Goal: Information Seeking & Learning: Learn about a topic

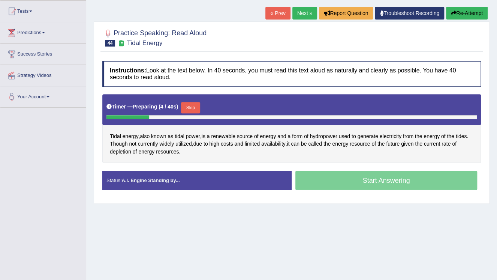
scroll to position [90, 0]
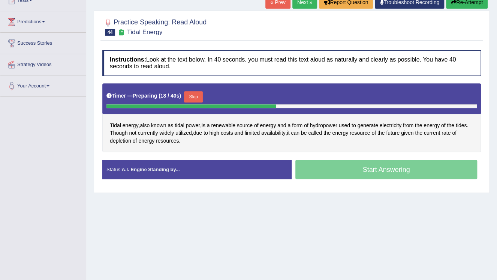
click at [197, 91] on button "Skip" at bounding box center [193, 96] width 19 height 11
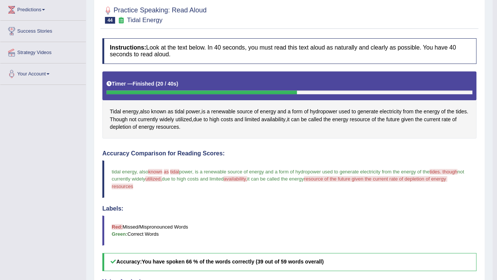
scroll to position [30, 0]
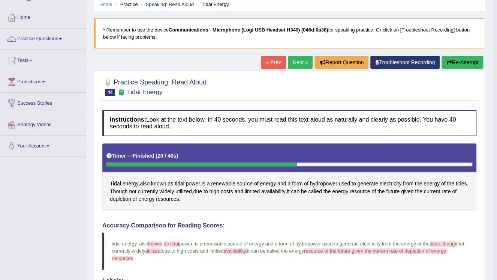
click at [472, 62] on button "Re-Attempt" at bounding box center [463, 62] width 42 height 13
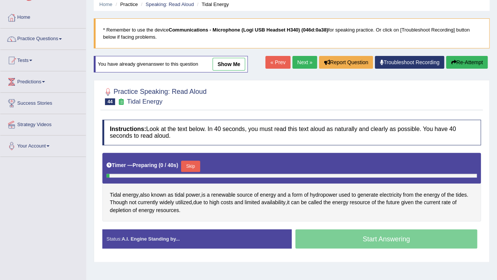
scroll to position [30, 0]
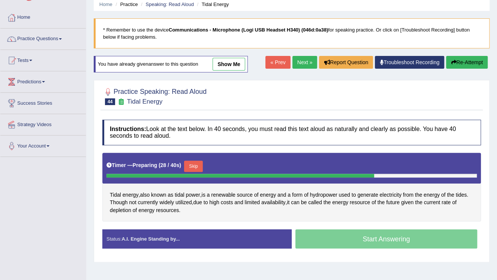
click at [191, 167] on button "Skip" at bounding box center [193, 165] width 19 height 11
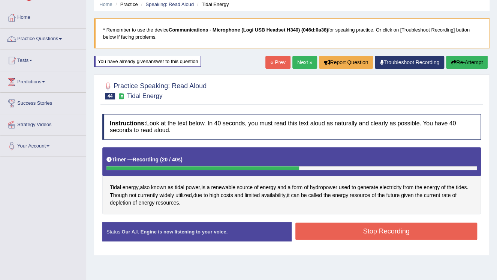
click at [342, 232] on button "Stop Recording" at bounding box center [386, 230] width 182 height 17
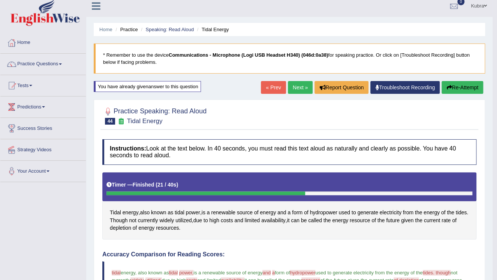
scroll to position [0, 0]
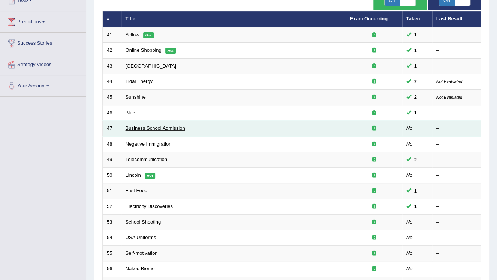
click at [167, 127] on link "Business School Admission" at bounding box center [156, 128] width 60 height 6
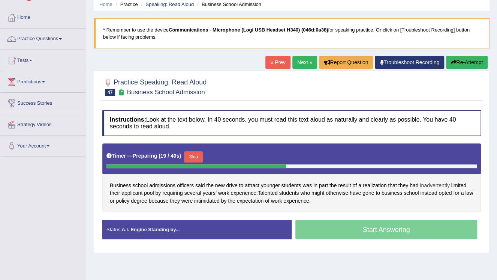
click at [426, 186] on span "inadvertently" at bounding box center [435, 185] width 30 height 8
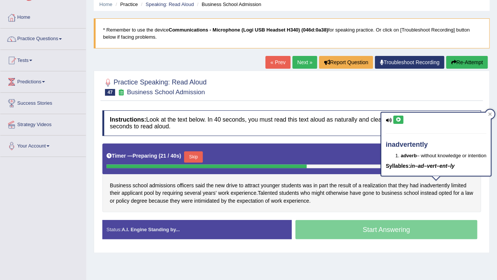
click at [396, 117] on icon at bounding box center [398, 119] width 6 height 4
click at [449, 204] on div "Business school admissions officers said the new drive to attract younger stude…" at bounding box center [291, 177] width 379 height 69
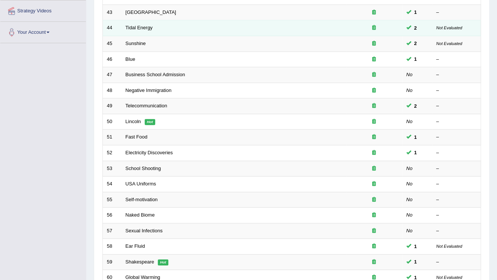
scroll to position [150, 0]
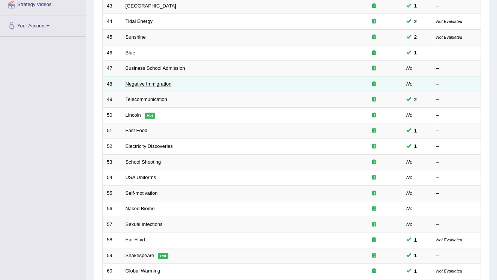
click at [141, 81] on link "Negative Immigration" at bounding box center [149, 84] width 46 height 6
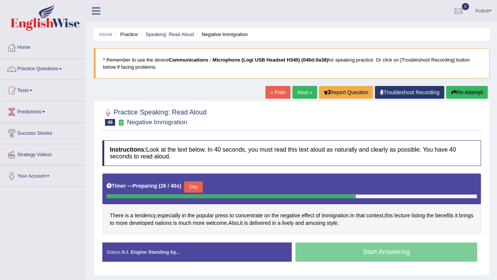
click at [196, 188] on button "Skip" at bounding box center [193, 186] width 19 height 11
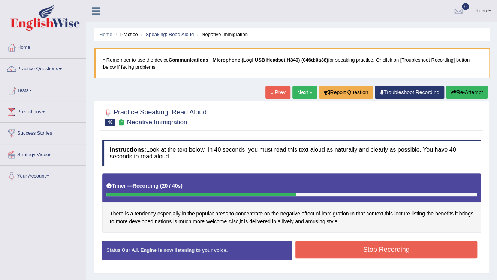
click at [320, 243] on button "Stop Recording" at bounding box center [386, 249] width 182 height 17
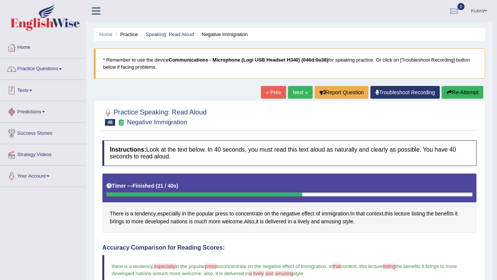
click at [49, 73] on link "Practice Questions" at bounding box center [42, 67] width 85 height 19
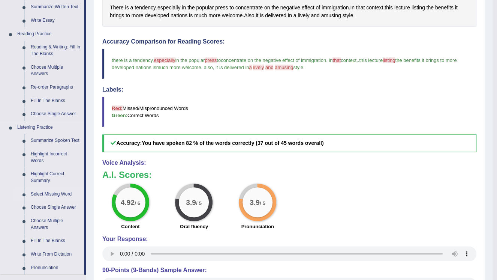
scroll to position [307, 0]
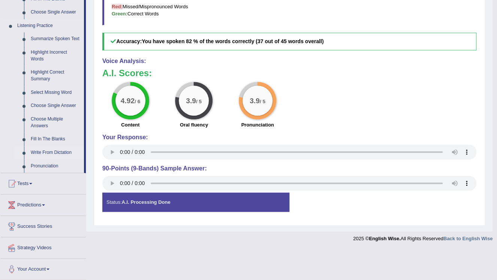
click at [46, 152] on link "Write From Dictation" at bounding box center [55, 152] width 57 height 13
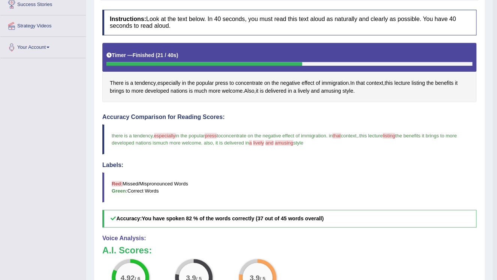
scroll to position [222, 0]
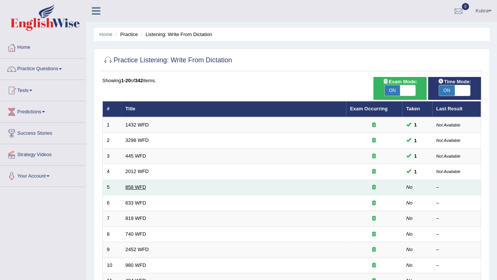
click at [141, 187] on link "858 WFD" at bounding box center [136, 187] width 21 height 6
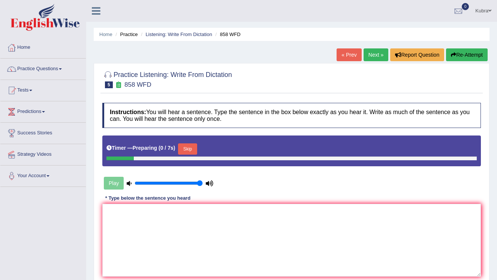
click at [141, 217] on textarea at bounding box center [291, 240] width 379 height 73
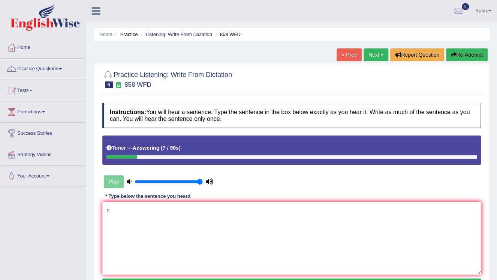
type textarea "t"
click at [460, 54] on button "Re-Attempt" at bounding box center [467, 54] width 42 height 13
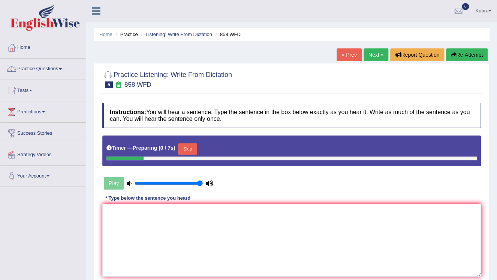
click at [187, 145] on button "Skip" at bounding box center [187, 148] width 19 height 11
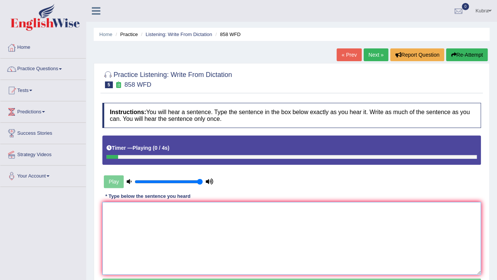
click at [175, 239] on textarea at bounding box center [291, 238] width 379 height 73
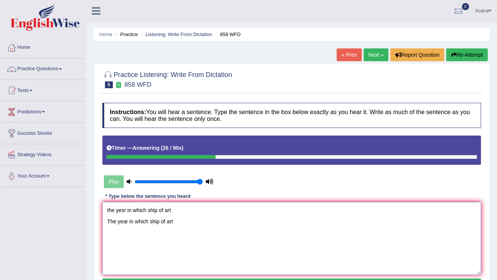
drag, startPoint x: 206, startPoint y: 220, endPoint x: 70, endPoint y: 186, distance: 140.6
click at [70, 186] on div "Toggle navigation Home Practice Questions Speaking Practice Read Aloud Repeat S…" at bounding box center [248, 195] width 497 height 390
type textarea "the yesr in which ship of art The year in which ship of art"
click at [460, 50] on button "Re-Attempt" at bounding box center [467, 54] width 42 height 13
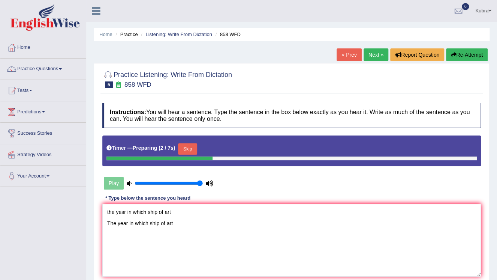
click at [193, 143] on button "Skip" at bounding box center [187, 148] width 19 height 11
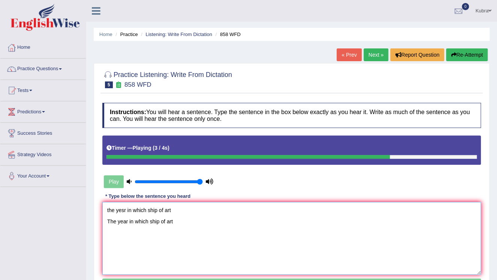
click at [178, 211] on textarea "the yesr in which ship of art The year in which ship of art" at bounding box center [291, 238] width 379 height 73
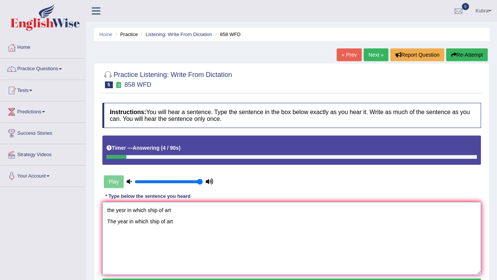
click at [146, 211] on textarea "the yesr in which ship of art The year in which ship of art" at bounding box center [291, 238] width 379 height 73
click at [149, 225] on textarea "the yesr in when ship of art The year in which ship of art" at bounding box center [291, 238] width 379 height 73
drag, startPoint x: 230, startPoint y: 224, endPoint x: 75, endPoint y: 184, distance: 159.9
click at [75, 184] on div "Toggle navigation Home Practice Questions Speaking Practice Read Aloud Repeat S…" at bounding box center [248, 195] width 497 height 390
type textarea "the yesr in when ship of art The year in which when ship of art"
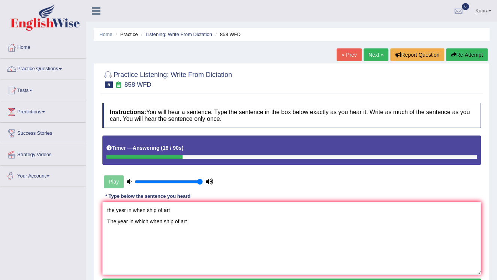
click at [470, 49] on button "Re-Attempt" at bounding box center [467, 54] width 42 height 13
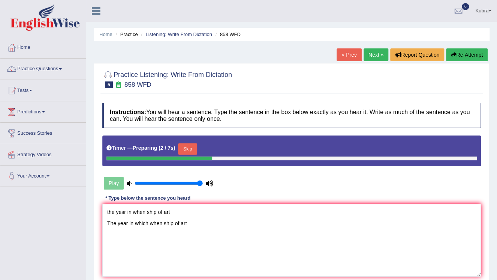
click at [181, 145] on button "Skip" at bounding box center [187, 148] width 19 height 11
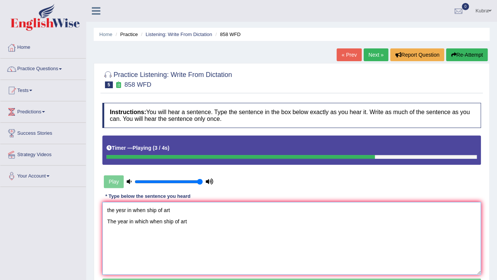
click at [183, 211] on textarea "the yesr in when ship of art The year in which when ship of art" at bounding box center [291, 238] width 379 height 73
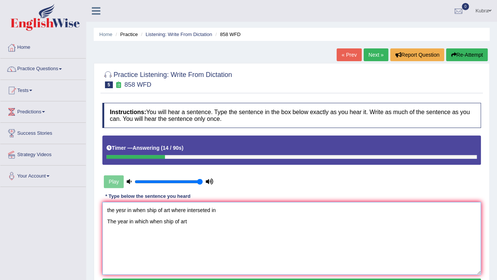
drag, startPoint x: 199, startPoint y: 237, endPoint x: 90, endPoint y: 186, distance: 120.4
click at [90, 186] on div "Home Practice Listening: Write From Dictation 858 WFD « Prev Next » Report Ques…" at bounding box center [291, 187] width 411 height 375
type textarea "the yesr in when ship of art where interseted in The year in which when ship of…"
click at [464, 49] on button "Re-Attempt" at bounding box center [467, 54] width 42 height 13
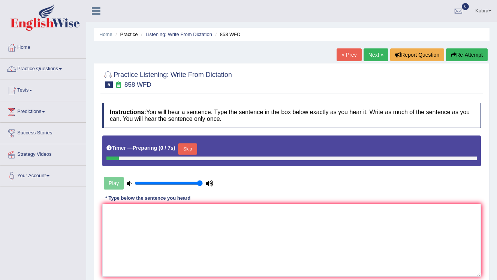
click at [202, 223] on textarea at bounding box center [291, 240] width 379 height 73
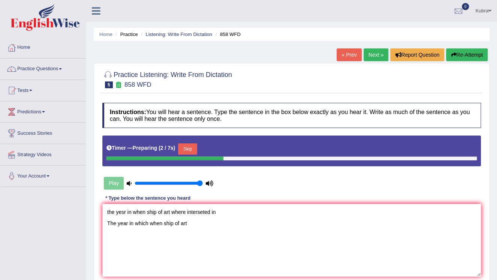
click at [189, 150] on button "Skip" at bounding box center [187, 148] width 19 height 11
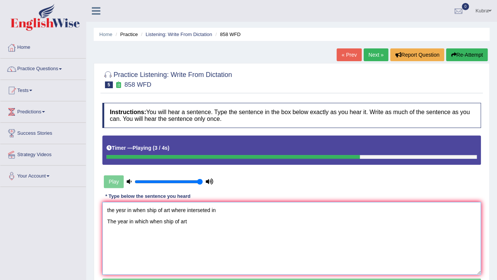
click at [193, 222] on textarea "the yesr in when ship of art where interseted in The year in which when ship of…" at bounding box center [291, 238] width 379 height 73
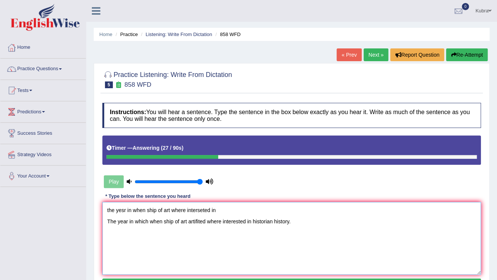
drag, startPoint x: 308, startPoint y: 230, endPoint x: 85, endPoint y: 190, distance: 226.5
click at [85, 190] on div "Toggle navigation Home Practice Questions Speaking Practice Read Aloud Repeat S…" at bounding box center [248, 195] width 497 height 390
type textarea "the yesr in when ship of art where interseted in The year in which when ship of…"
click at [481, 51] on button "Re-Attempt" at bounding box center [467, 54] width 42 height 13
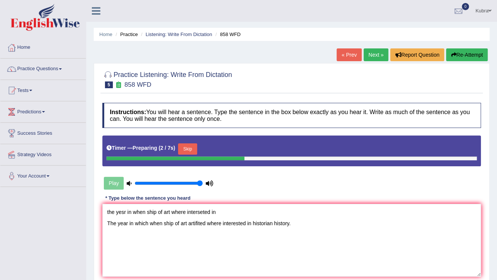
type textarea "the yesr in when ship of art where interseted in The year in which when ship of…"
click at [181, 147] on button "Skip" at bounding box center [187, 148] width 19 height 11
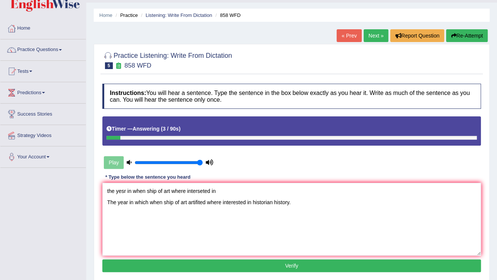
scroll to position [30, 0]
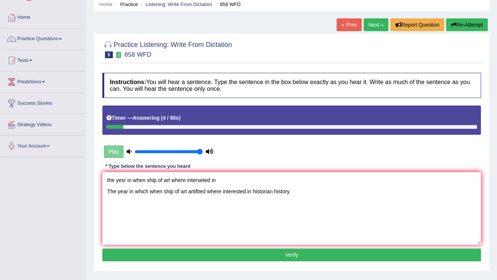
click at [242, 258] on button "Verify" at bounding box center [291, 254] width 379 height 13
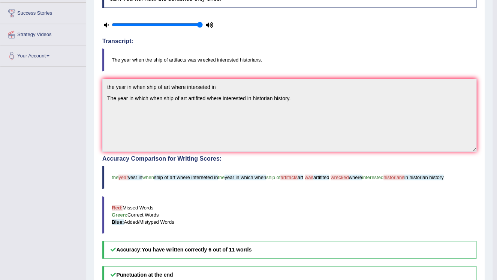
scroll to position [90, 0]
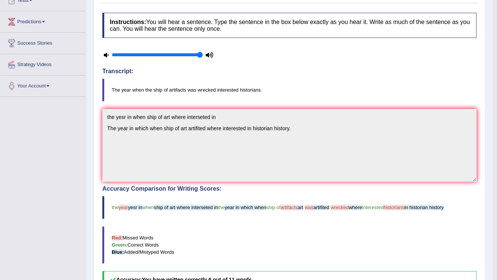
click at [49, 131] on div "Toggle navigation Home Practice Questions Speaking Practice Read Aloud Repeat S…" at bounding box center [246, 165] width 493 height 511
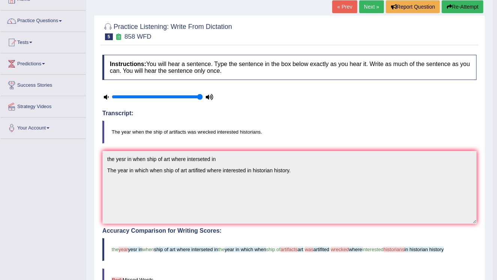
scroll to position [0, 0]
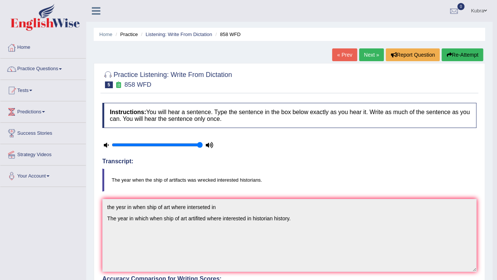
click at [473, 56] on button "Re-Attempt" at bounding box center [463, 54] width 42 height 13
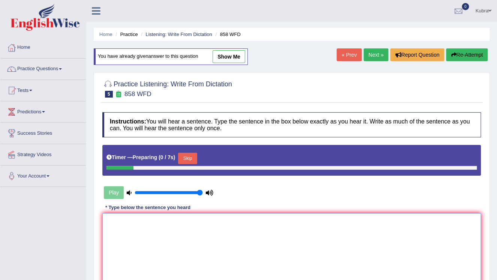
click at [215, 232] on textarea at bounding box center [291, 249] width 379 height 73
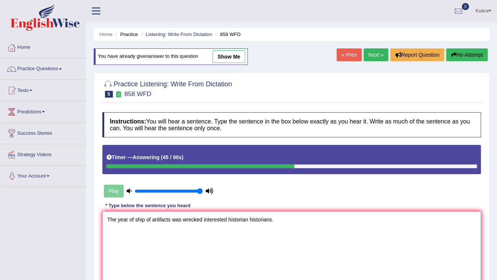
click at [134, 218] on textarea "The year of ship of artifacts was wrecked interested historian historians." at bounding box center [291, 247] width 379 height 73
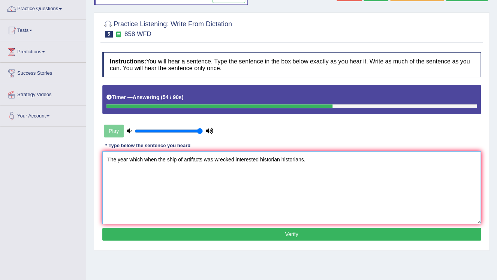
type textarea "The year which when the ship of artifacts was wrecked interested historian hist…"
click at [212, 237] on button "Verify" at bounding box center [291, 234] width 379 height 13
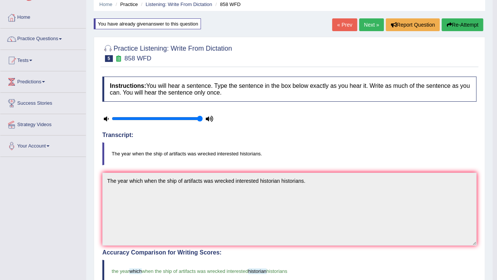
scroll to position [0, 0]
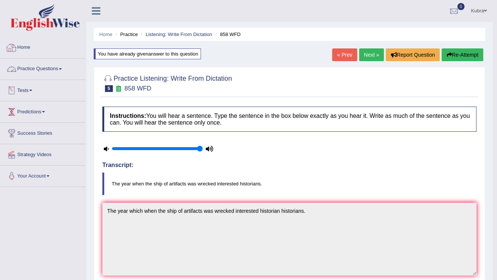
click at [42, 67] on link "Practice Questions" at bounding box center [42, 67] width 85 height 19
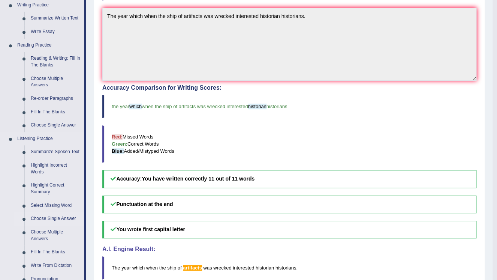
scroll to position [240, 0]
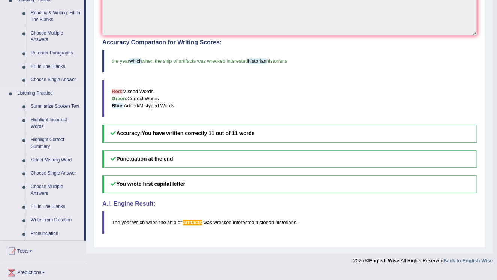
click at [45, 202] on link "Fill In The Blanks" at bounding box center [55, 206] width 57 height 13
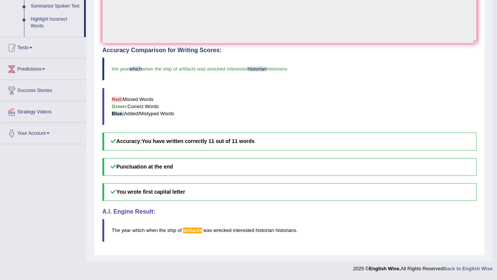
scroll to position [210, 0]
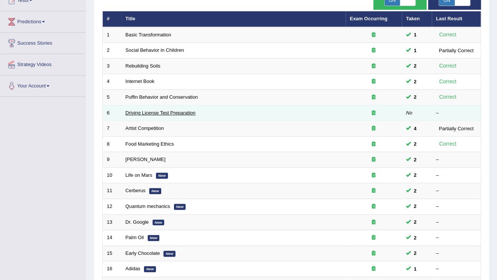
click at [148, 110] on link "Driving License Test Preparation" at bounding box center [161, 113] width 70 height 6
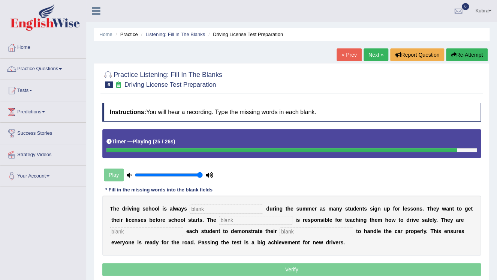
click at [469, 58] on button "Re-Attempt" at bounding box center [467, 54] width 42 height 13
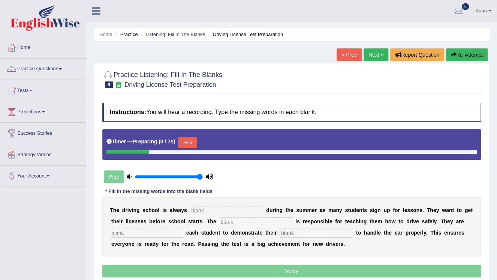
click at [185, 135] on div "Timer — Preparing ( 0 / 7s ) Skip" at bounding box center [291, 142] width 370 height 15
click at [187, 138] on button "Skip" at bounding box center [187, 142] width 19 height 11
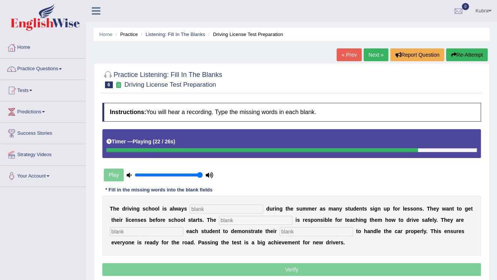
click at [464, 54] on button "Re-Attempt" at bounding box center [467, 54] width 42 height 13
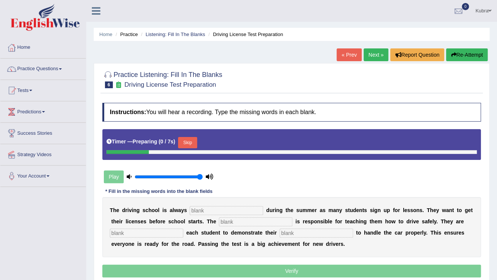
click at [183, 139] on button "Skip" at bounding box center [187, 142] width 19 height 11
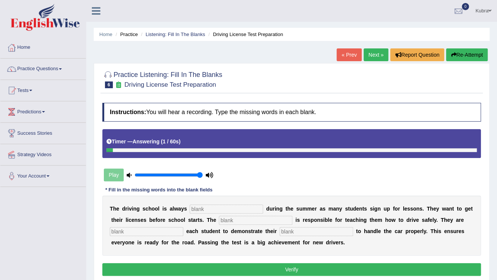
click at [304, 235] on input "text" at bounding box center [316, 231] width 73 height 9
type input "ability"
click at [234, 208] on input "text" at bounding box center [226, 208] width 73 height 9
type input "busy"
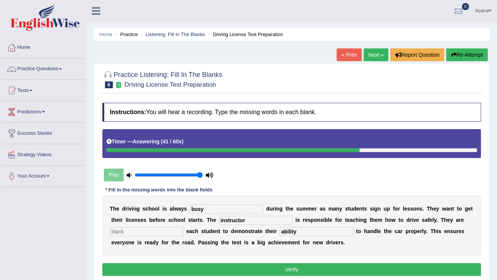
type input "instructor"
click at [136, 231] on input "text" at bounding box center [146, 231] width 73 height 9
type input "requr"
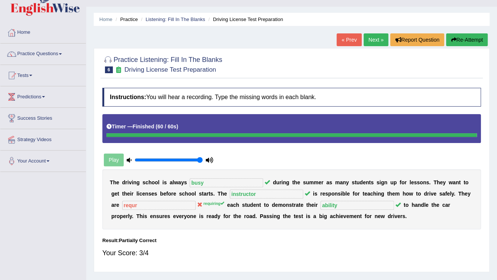
scroll to position [30, 0]
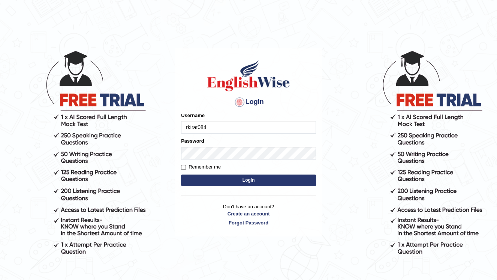
click at [213, 127] on input "rkirat084" at bounding box center [248, 127] width 135 height 13
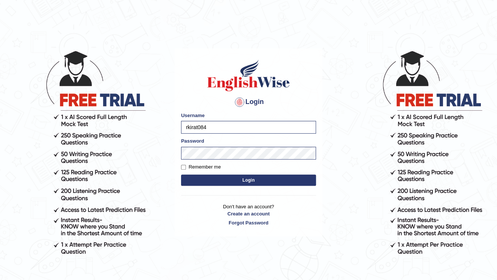
type input "Nawid"
click at [219, 182] on button "Login" at bounding box center [248, 179] width 135 height 11
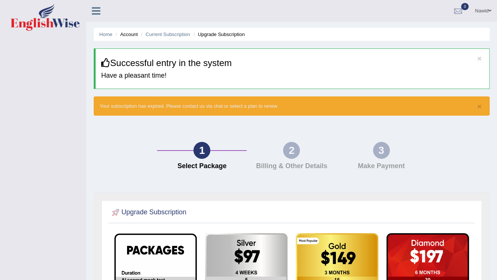
click at [482, 10] on link "Nawid" at bounding box center [483, 9] width 28 height 19
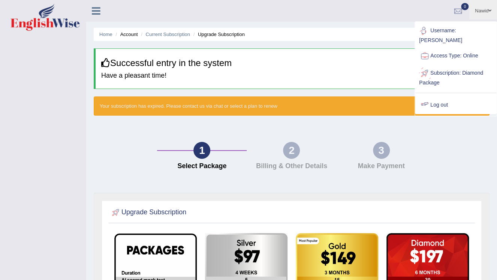
click at [449, 96] on link "Log out" at bounding box center [455, 104] width 81 height 17
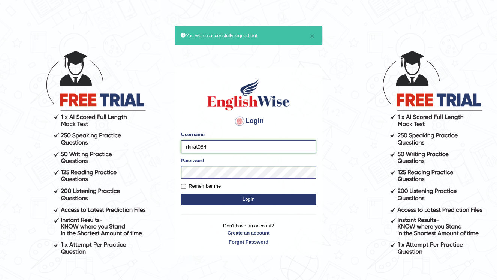
click at [196, 146] on input "rkirat084" at bounding box center [248, 146] width 135 height 13
type input "[PERSON_NAME]"
click at [223, 199] on button "Login" at bounding box center [248, 198] width 135 height 11
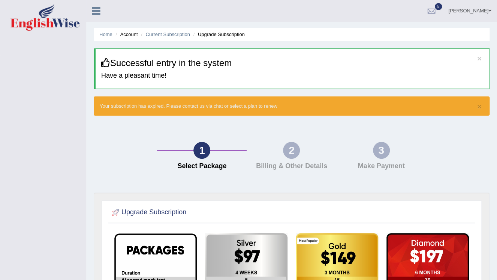
click at [487, 11] on link "[PERSON_NAME]" at bounding box center [470, 9] width 54 height 19
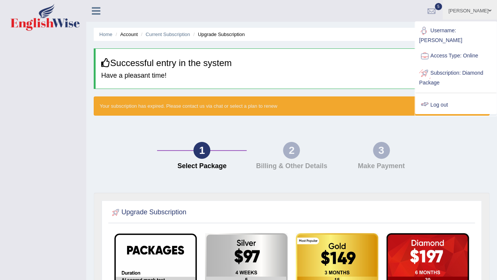
click at [462, 100] on link "Log out" at bounding box center [455, 104] width 81 height 17
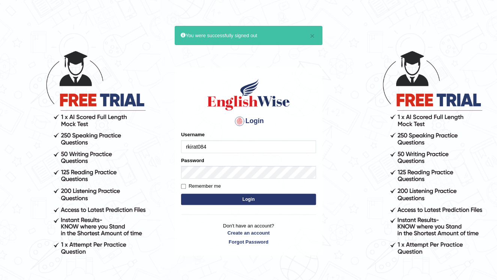
click at [216, 144] on input "rkirat084" at bounding box center [248, 146] width 135 height 13
type input "jay1314"
click at [223, 197] on button "Login" at bounding box center [248, 198] width 135 height 11
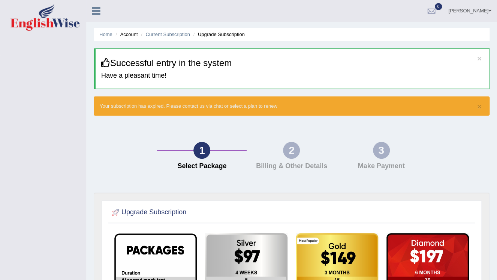
click at [493, 11] on link "[PERSON_NAME]" at bounding box center [470, 9] width 54 height 19
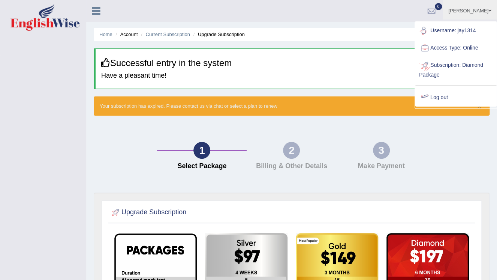
click at [436, 97] on link "Log out" at bounding box center [455, 97] width 81 height 17
